Goal: Transaction & Acquisition: Book appointment/travel/reservation

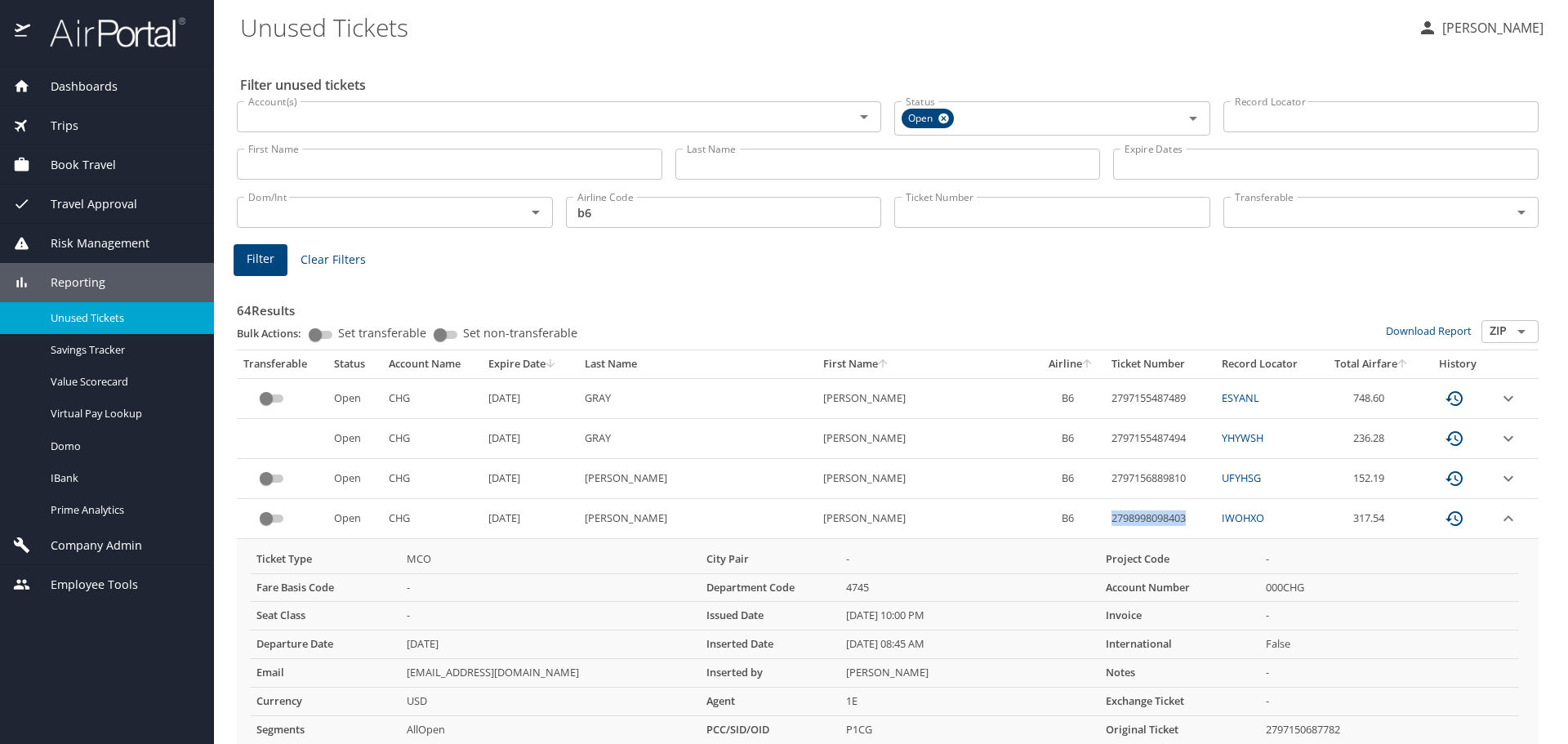
scroll to position [245, 0]
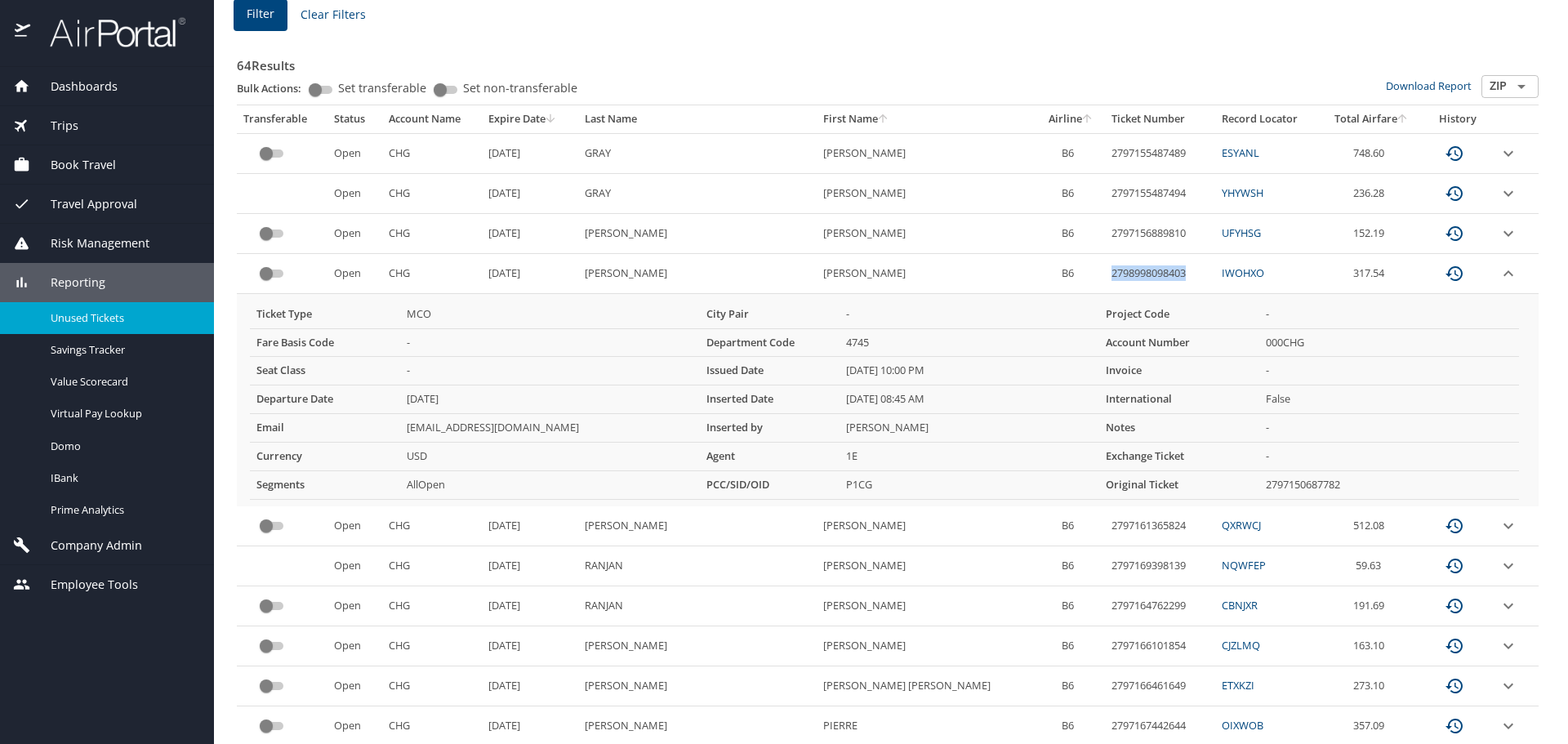
click at [72, 85] on span "Dashboards" at bounding box center [74, 86] width 87 height 18
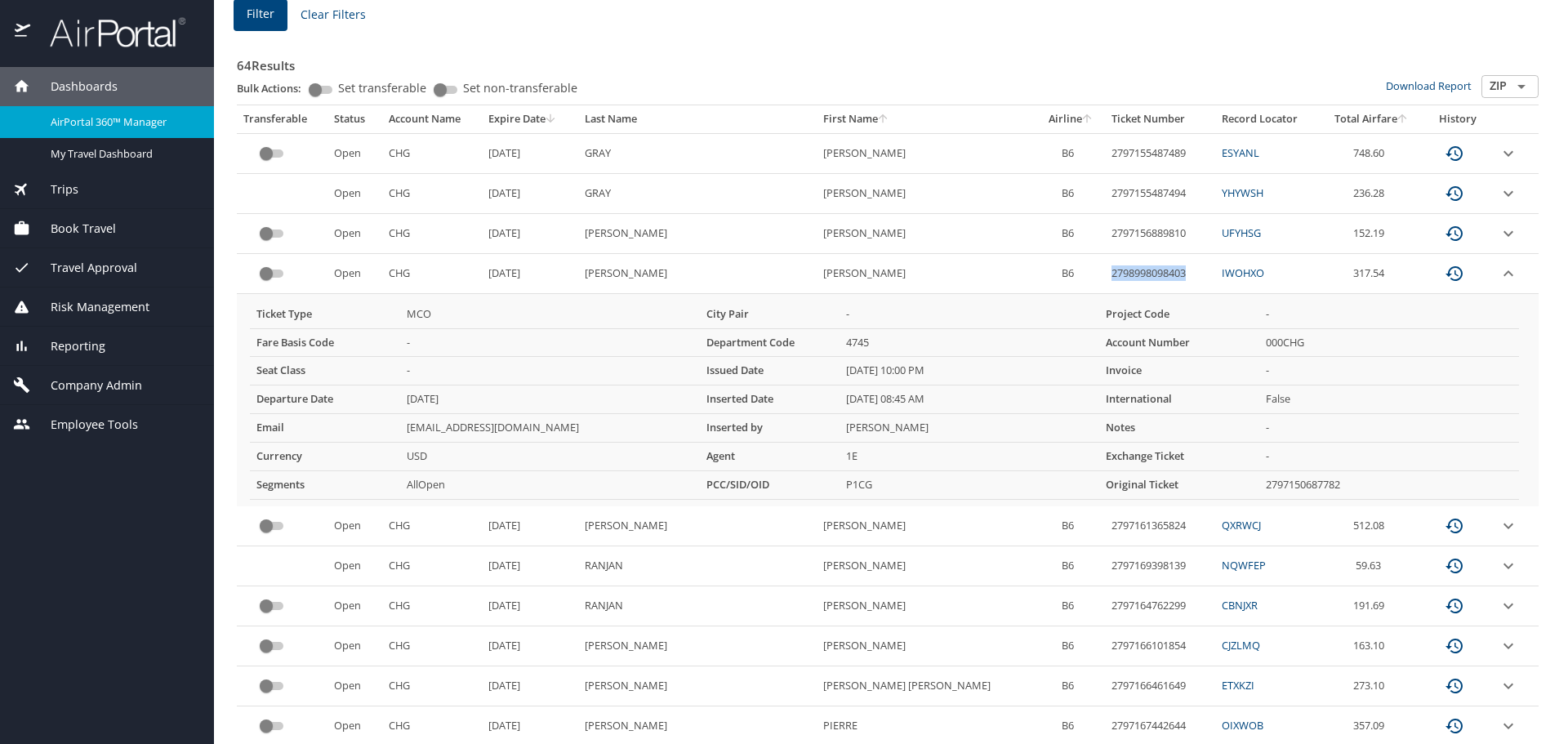
click at [100, 124] on span "AirPortal 360™ Manager" at bounding box center [123, 122] width 144 height 16
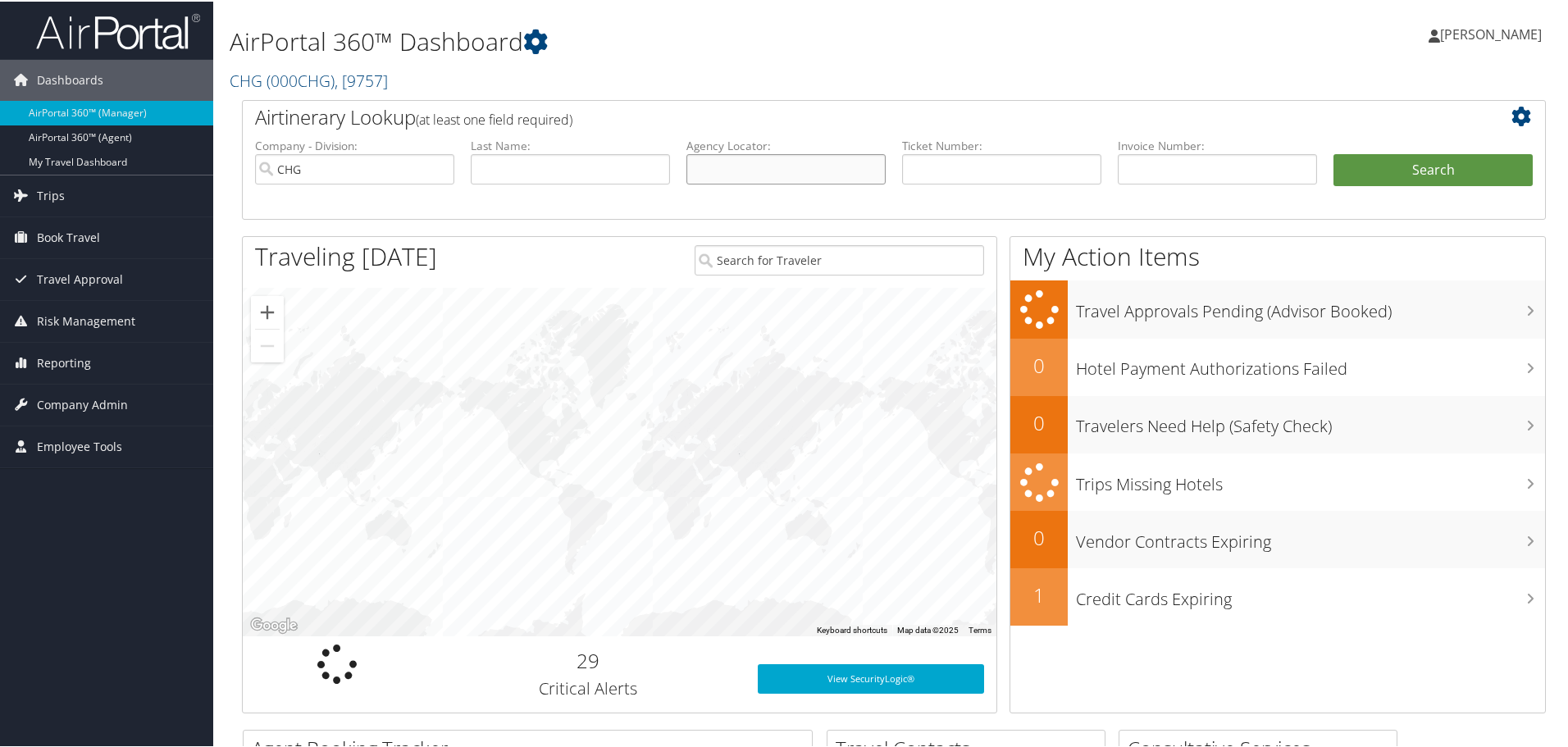
click at [755, 170] on input "text" at bounding box center [786, 168] width 200 height 31
type input "esfkoc"
click at [1334, 153] on button "Search" at bounding box center [1434, 169] width 200 height 33
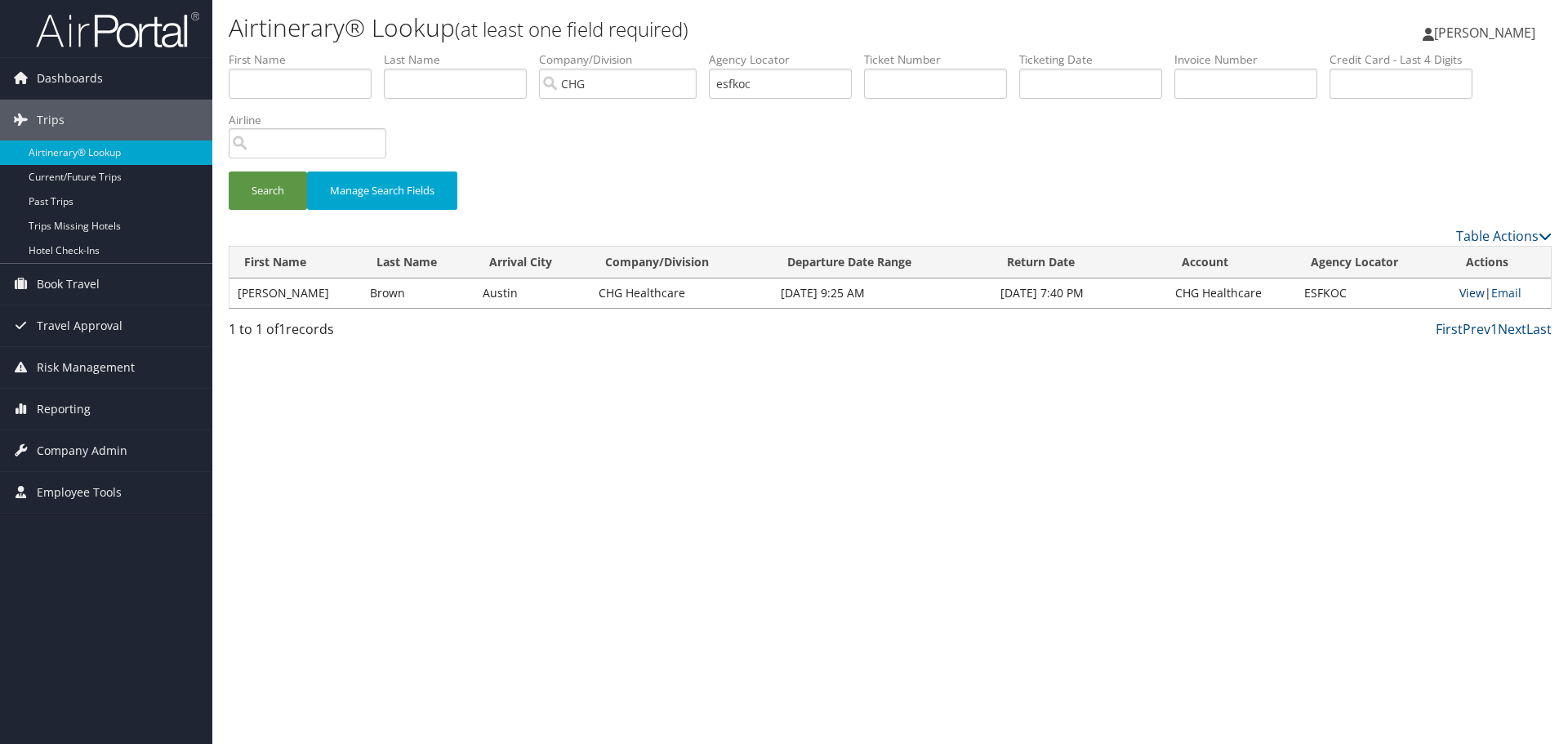
click at [1474, 294] on link "View" at bounding box center [1471, 293] width 25 height 16
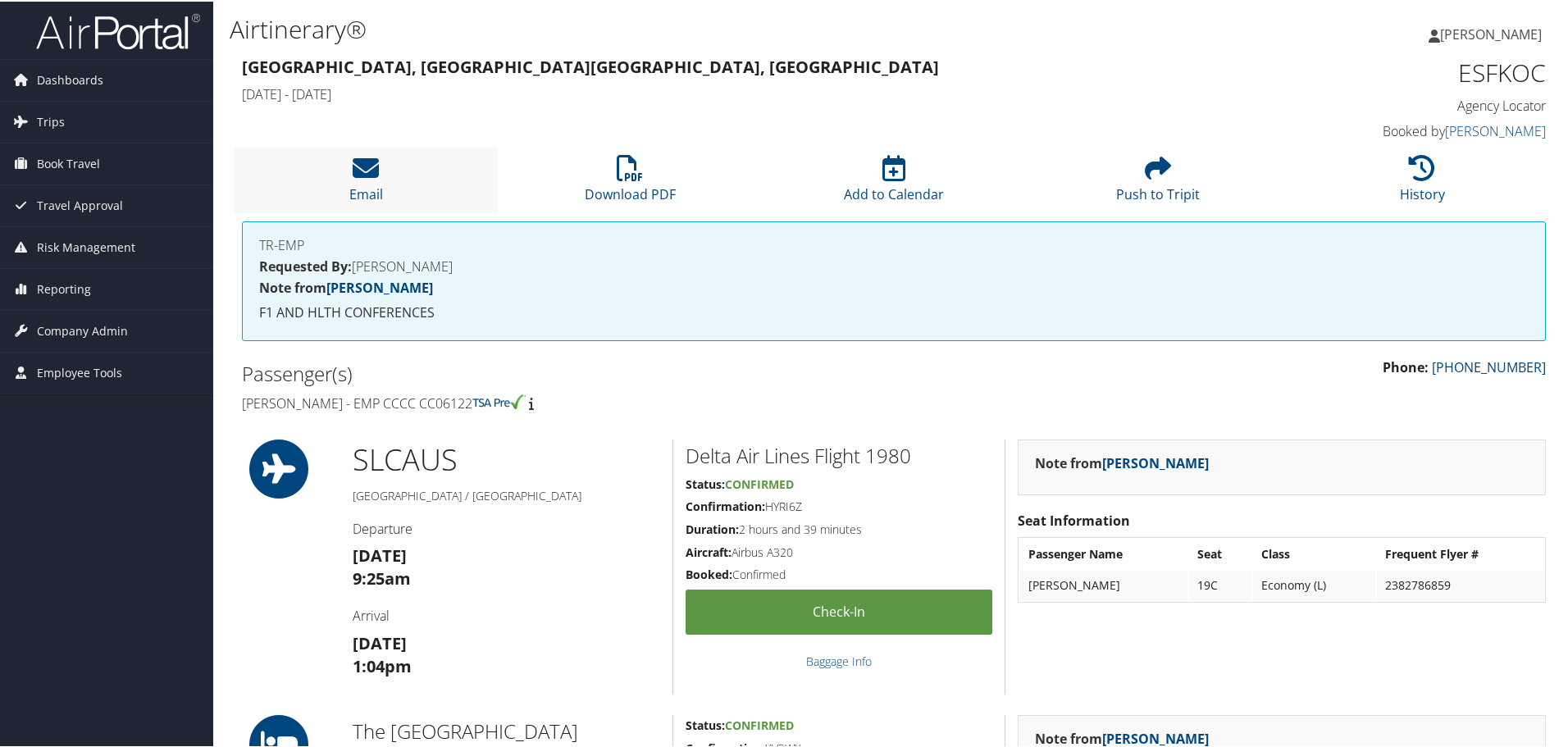
click at [346, 171] on li "Email" at bounding box center [366, 178] width 264 height 66
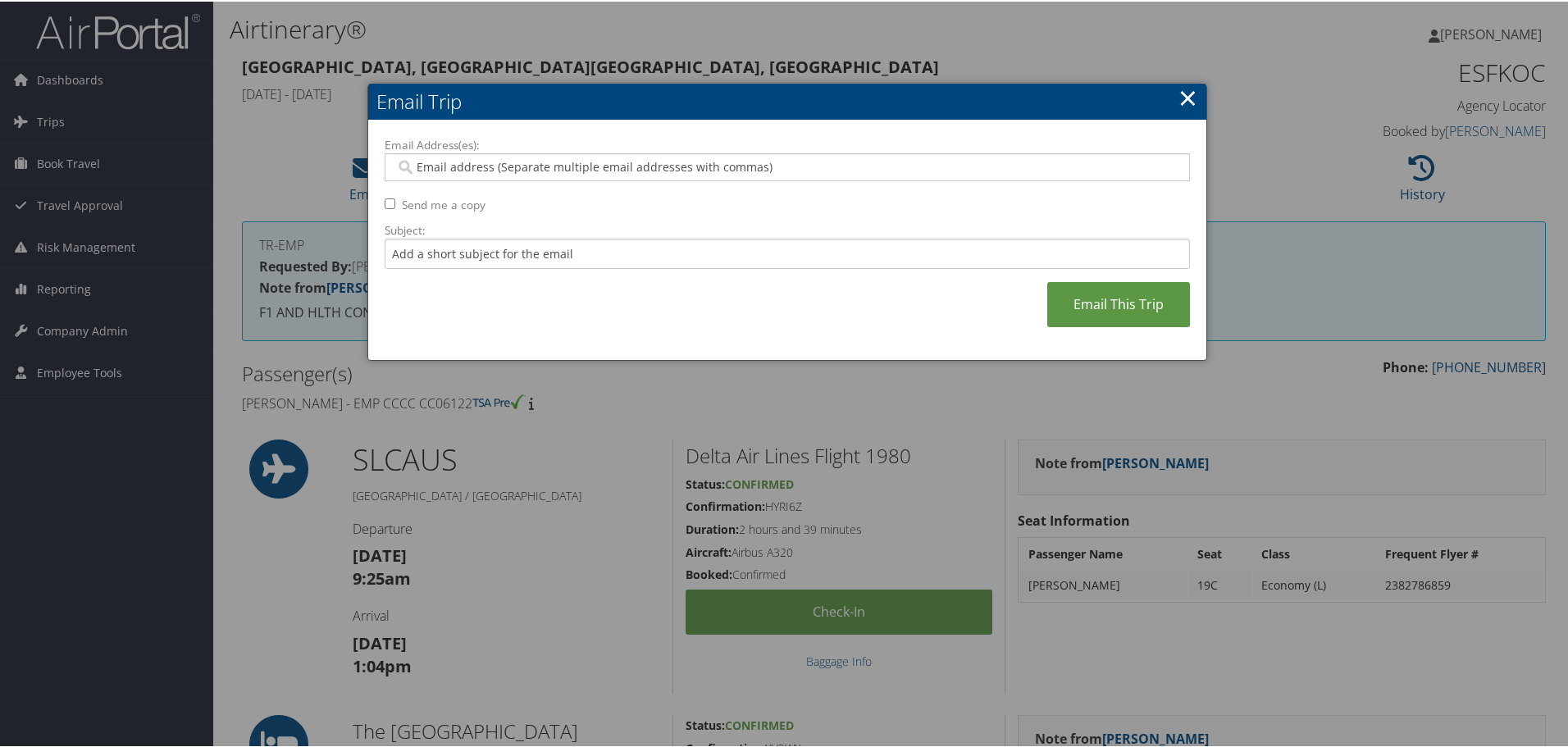
click at [473, 168] on input "Email Address(es):" at bounding box center [787, 166] width 784 height 17
type input "c"
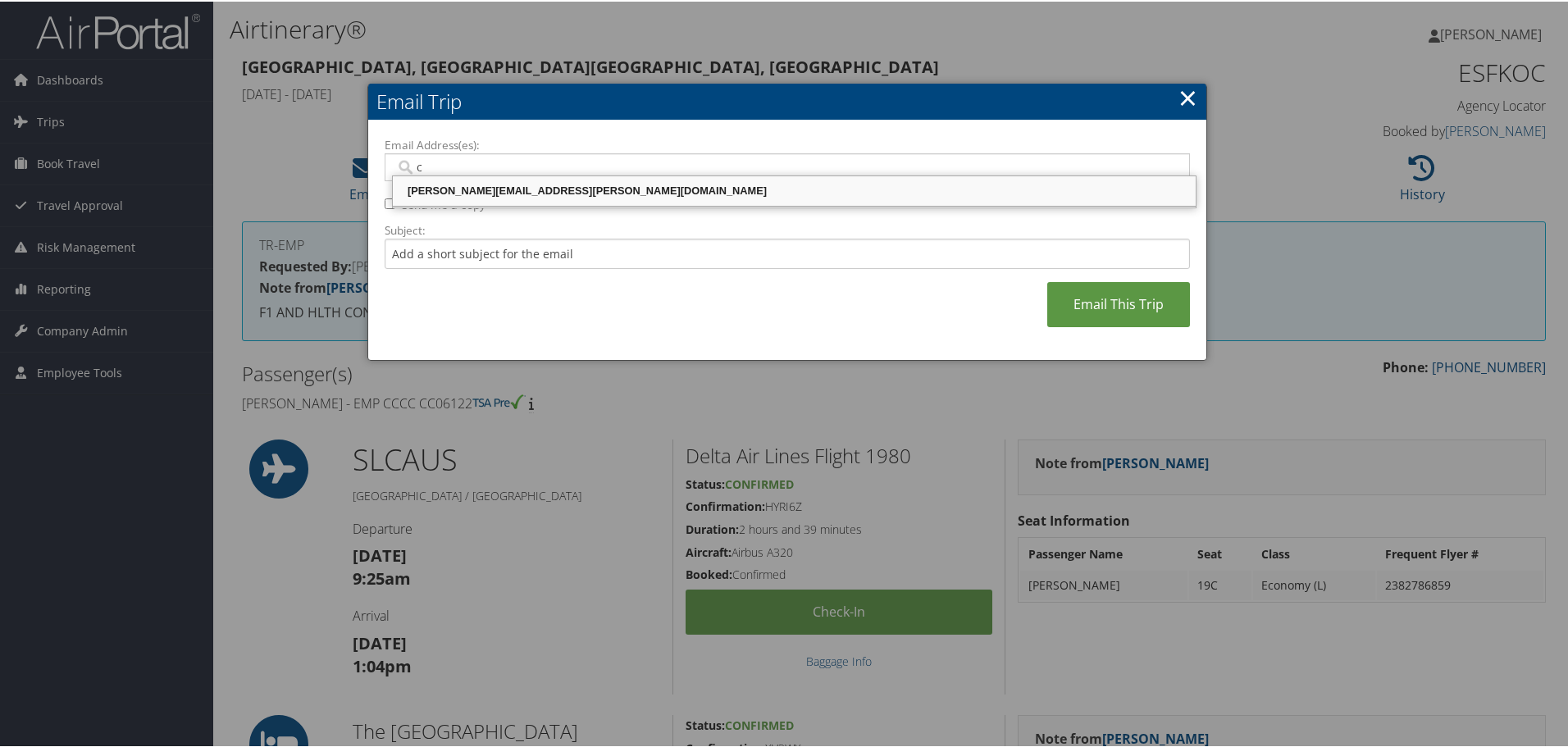
click at [484, 194] on div "CELESTE.PORTER@CHGHEALTHCARE.COM" at bounding box center [795, 189] width 798 height 17
type input "CELESTE.PORTER@CHGHEALTHCARE.COM"
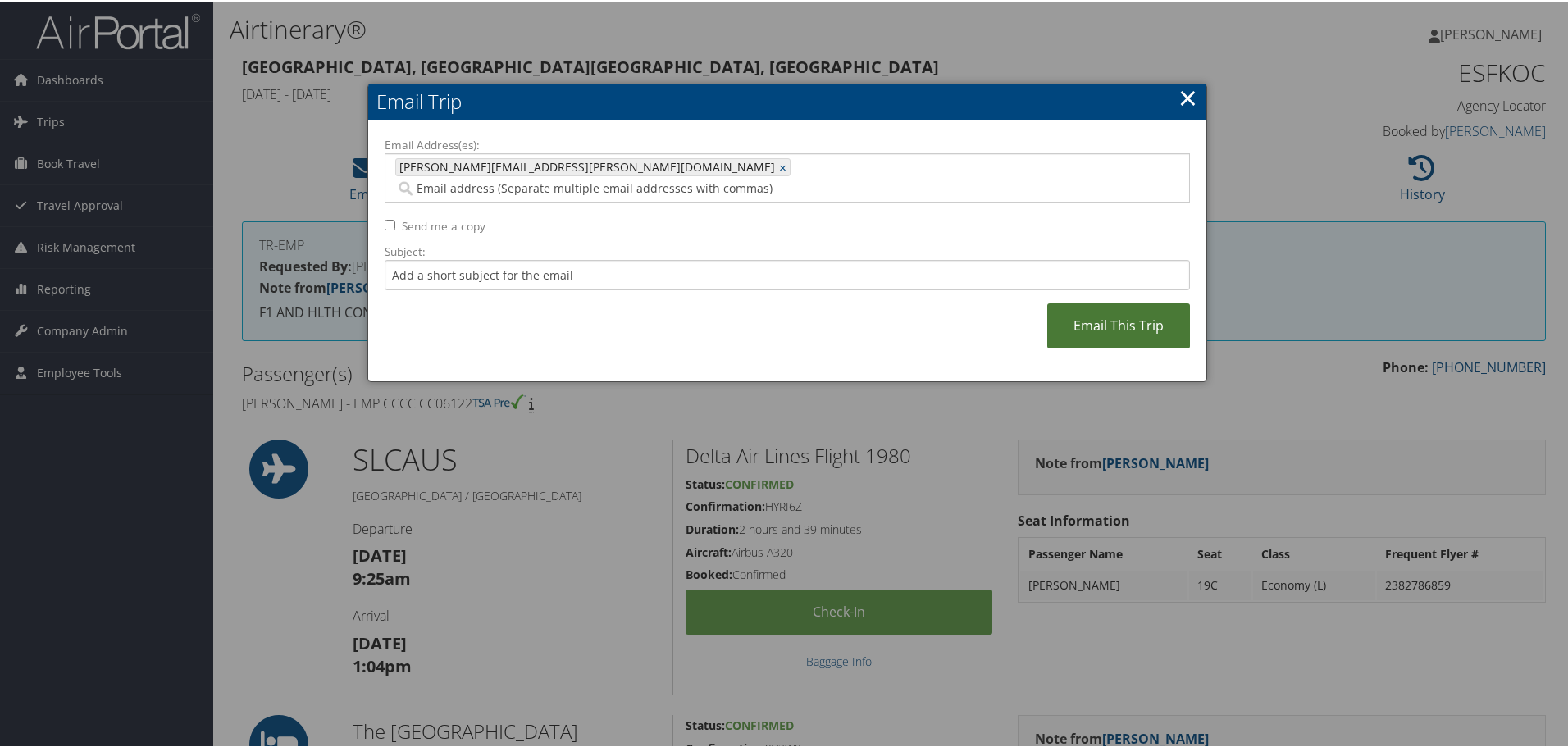
click at [1148, 305] on link "Email This Trip" at bounding box center [1118, 325] width 143 height 45
